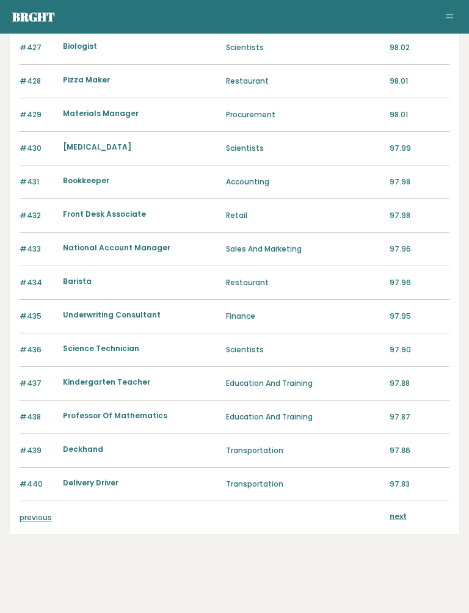
scroll to position [1022, 0]
click at [29, 523] on link "previous" at bounding box center [36, 517] width 32 height 10
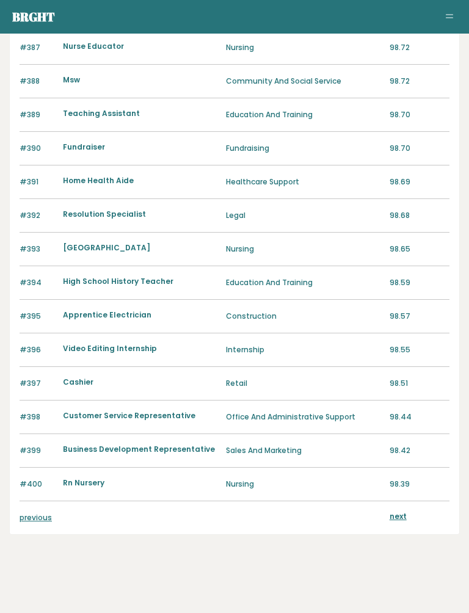
scroll to position [1022, 0]
click at [30, 520] on link "previous" at bounding box center [36, 517] width 32 height 10
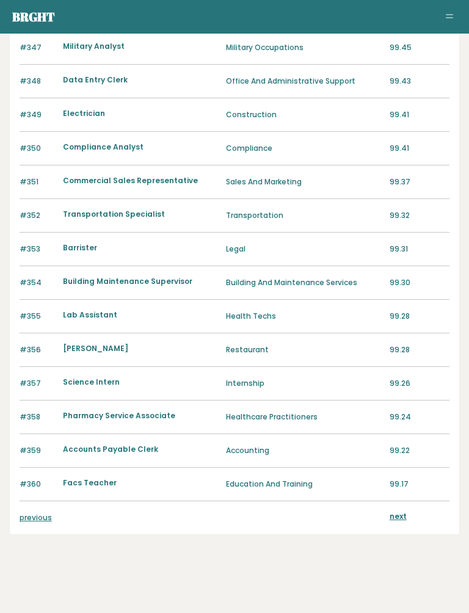
scroll to position [1022, 0]
click at [31, 522] on link "previous" at bounding box center [36, 517] width 32 height 10
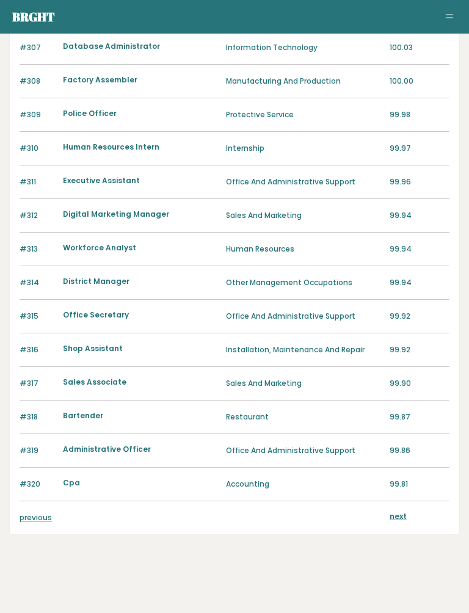
scroll to position [1020, 0]
click at [31, 518] on link "previous" at bounding box center [36, 517] width 32 height 10
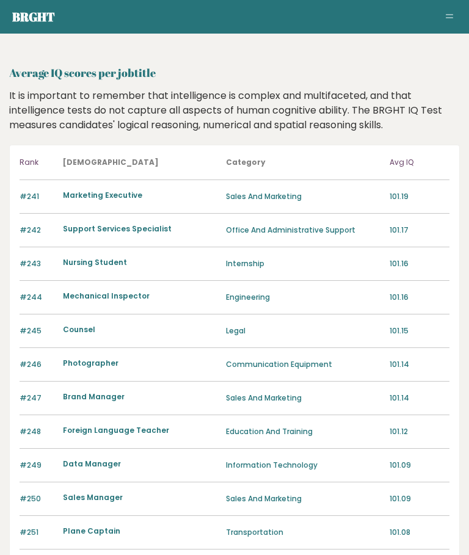
click at [451, 16] on button "Toggle navigation" at bounding box center [449, 17] width 15 height 15
